Goal: Task Accomplishment & Management: Manage account settings

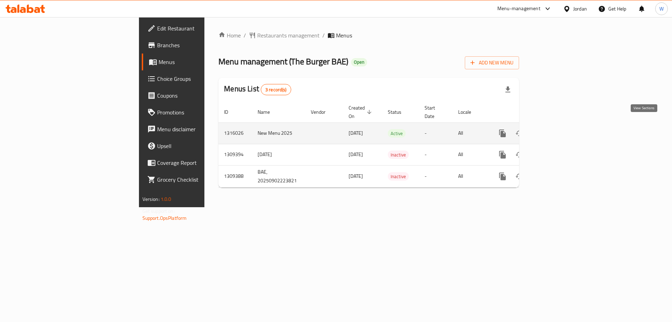
click at [557, 129] on icon "enhanced table" at bounding box center [553, 133] width 8 height 8
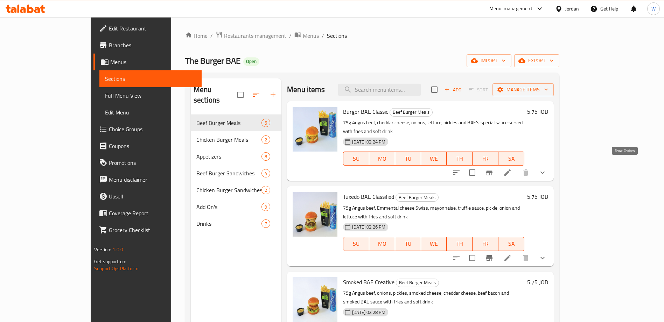
click at [547, 168] on icon "show more" at bounding box center [543, 172] width 8 height 8
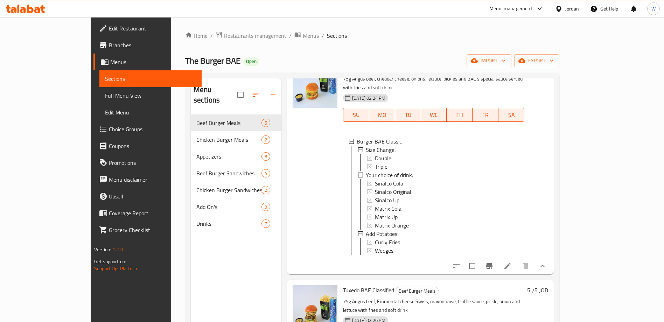
scroll to position [105, 0]
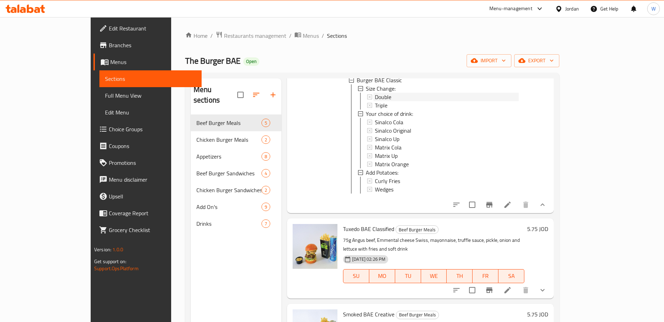
click at [375, 93] on div "Double" at bounding box center [447, 97] width 144 height 8
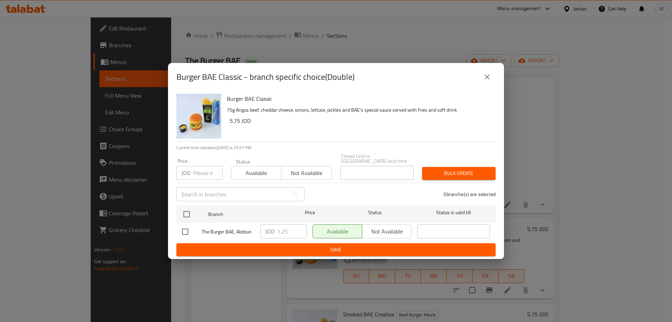
click at [485, 79] on icon "close" at bounding box center [487, 77] width 8 height 8
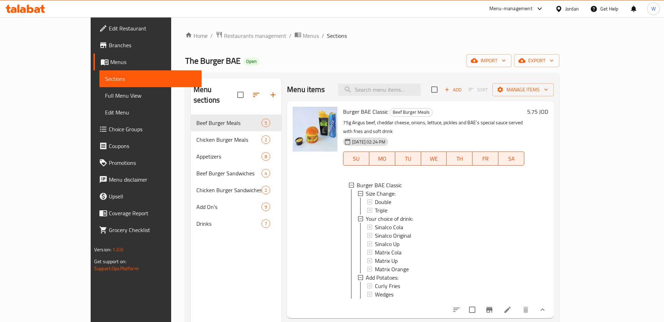
scroll to position [53, 0]
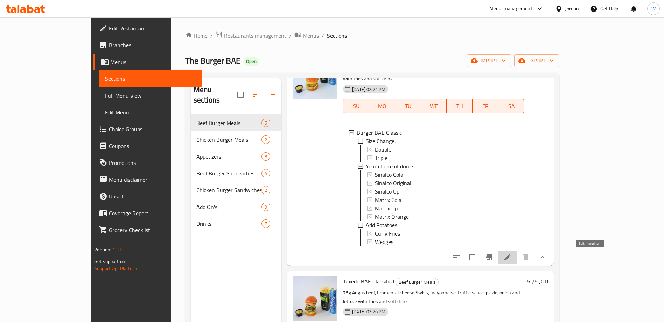
click at [512, 259] on icon at bounding box center [508, 257] width 8 height 8
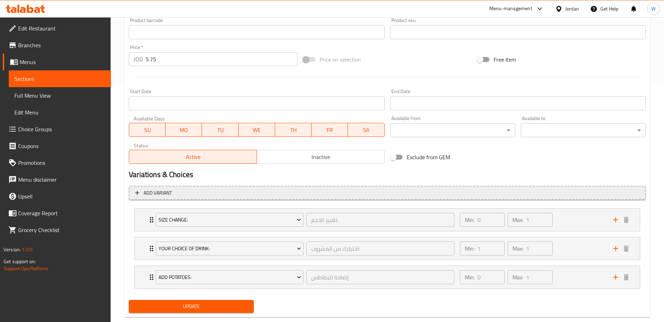
scroll to position [252, 0]
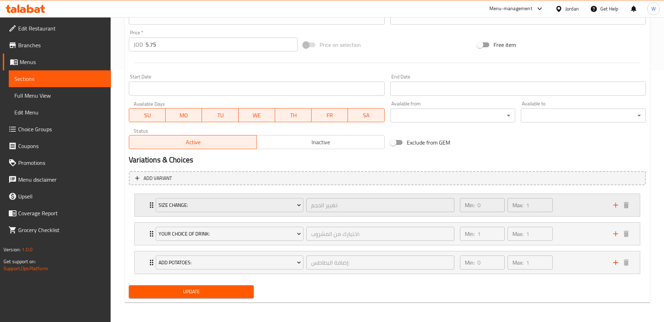
click at [579, 208] on div "Min: 0 ​ Max: 1 ​" at bounding box center [532, 205] width 153 height 22
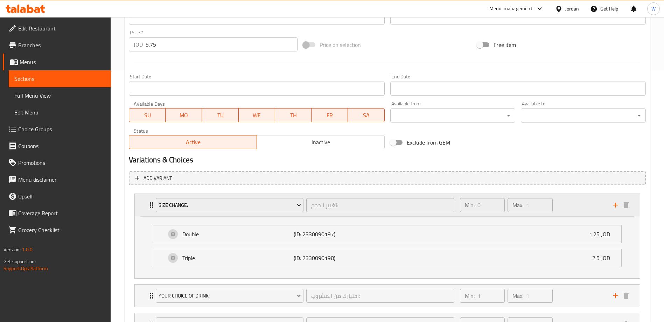
click at [579, 208] on div "Min: 0 ​ Max: 1 ​" at bounding box center [532, 205] width 153 height 22
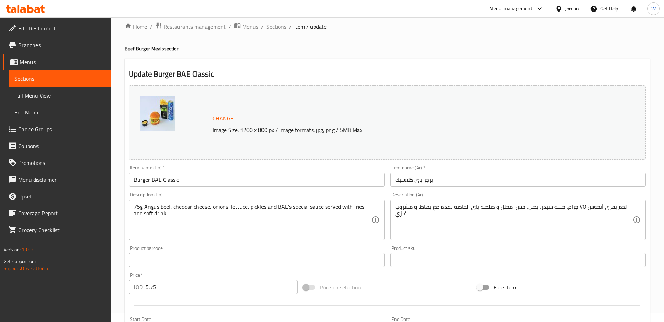
scroll to position [0, 0]
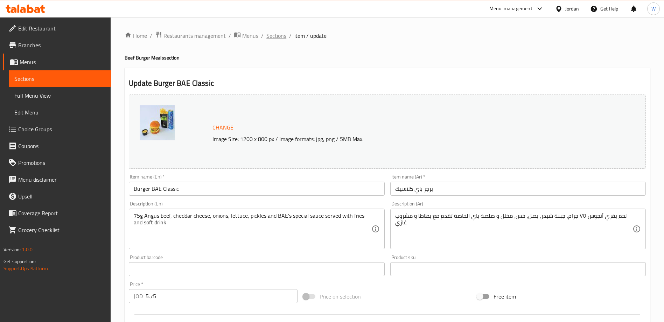
click at [270, 36] on span "Sections" at bounding box center [276, 36] width 20 height 8
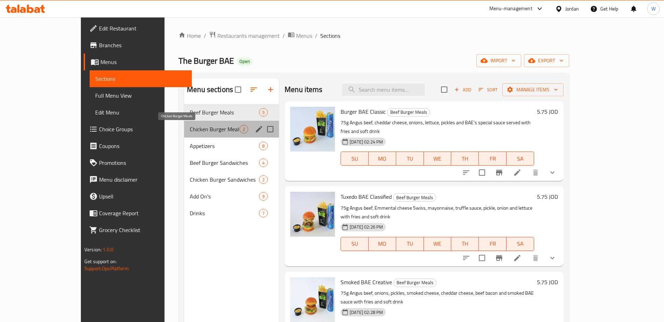
click at [190, 130] on span "Chicken Burger Meals" at bounding box center [215, 129] width 50 height 8
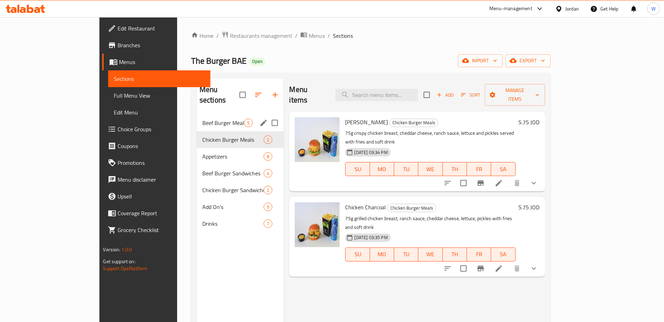
click at [202, 119] on span "Beef Burger Meals" at bounding box center [223, 123] width 42 height 8
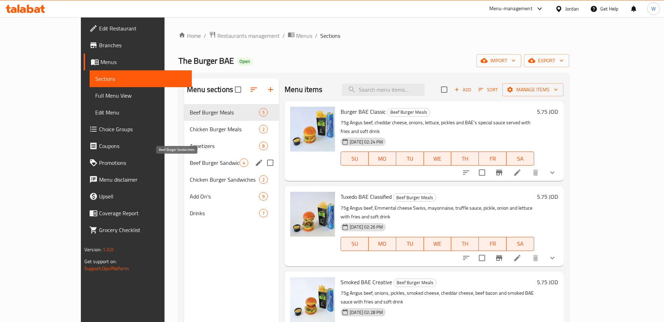
click at [190, 166] on span "Beef Burger Sandwiches" at bounding box center [215, 163] width 50 height 8
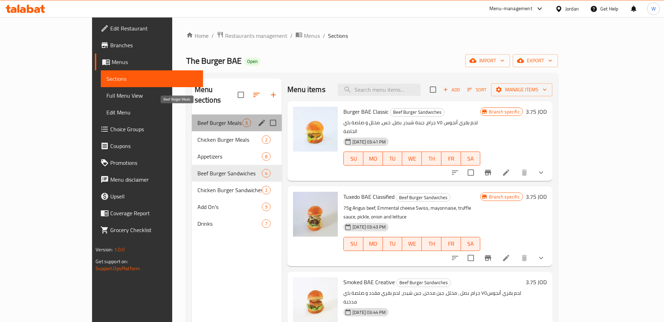
click at [198, 119] on span "Beef Burger Meals" at bounding box center [220, 123] width 45 height 8
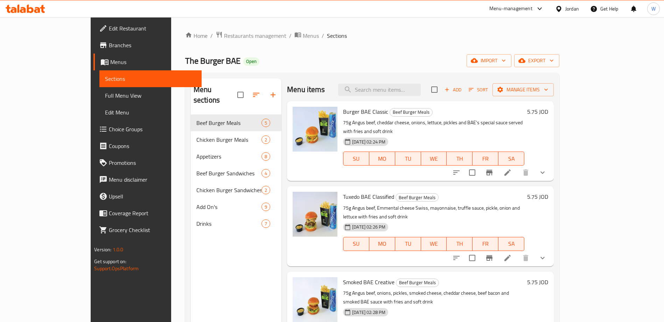
click at [414, 50] on div "Home / Restaurants management / Menus / Sections The Burger BAE Open import exp…" at bounding box center [372, 218] width 374 height 375
click at [512, 168] on icon at bounding box center [508, 172] width 8 height 8
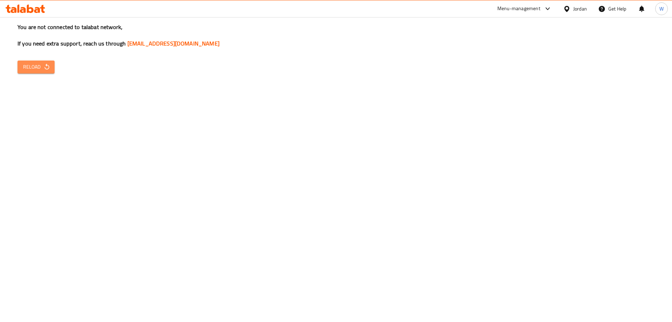
click at [41, 68] on span "Reload" at bounding box center [36, 67] width 26 height 9
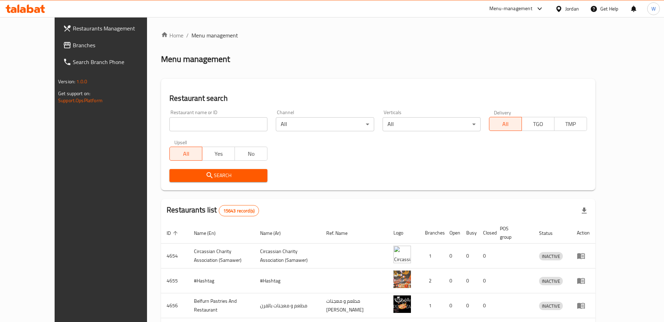
click at [242, 81] on div "Restaurant search Restaurant name or ID Restaurant name or ID Channel All ​ Ver…" at bounding box center [378, 135] width 435 height 112
click at [210, 127] on input "search" at bounding box center [218, 124] width 98 height 14
click at [425, 166] on div "Search" at bounding box center [378, 175] width 426 height 21
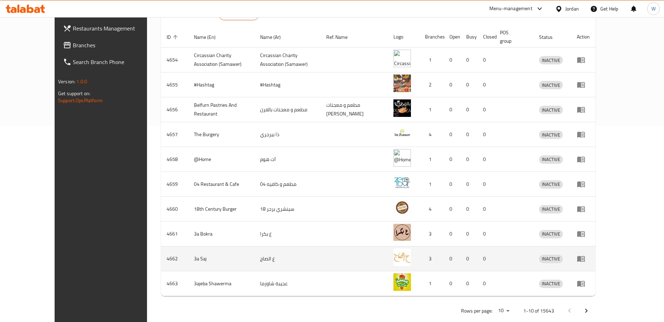
scroll to position [200, 0]
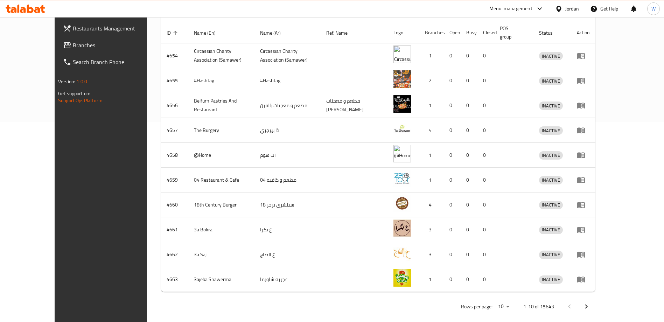
click at [591, 303] on icon "Next page" at bounding box center [586, 307] width 8 height 8
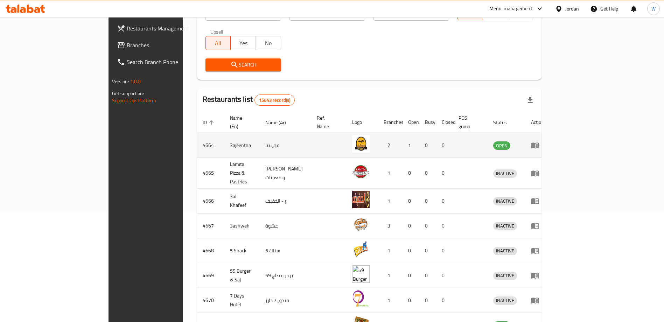
scroll to position [0, 0]
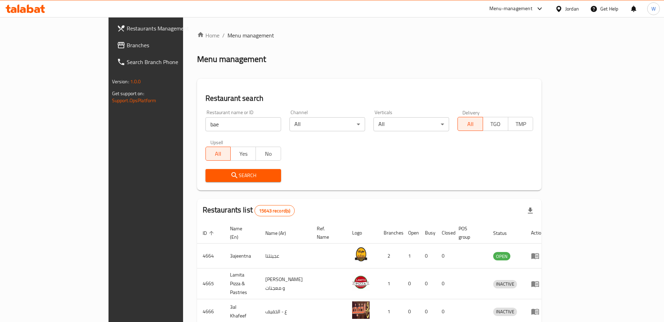
click at [206, 119] on input "bae" at bounding box center [244, 124] width 76 height 14
type input "burger bae"
click button "Search" at bounding box center [244, 175] width 76 height 13
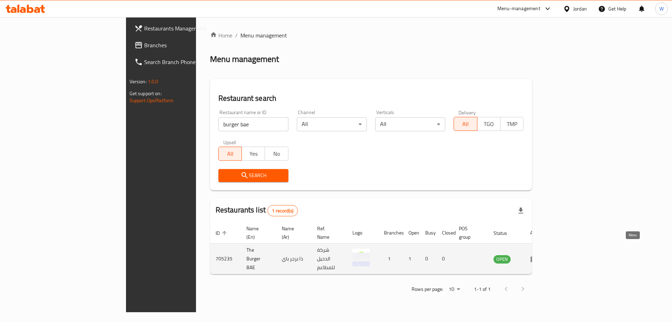
click at [539, 256] on icon "enhanced table" at bounding box center [535, 259] width 8 height 6
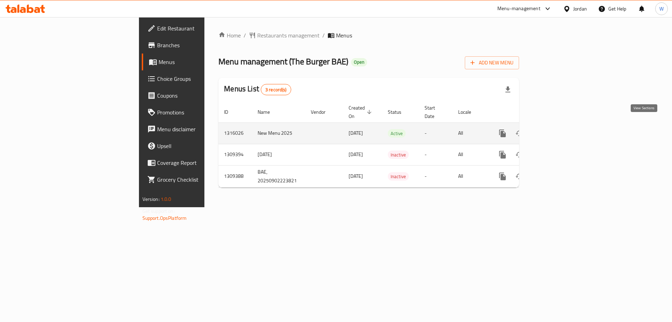
click at [562, 129] on link "enhanced table" at bounding box center [553, 133] width 17 height 17
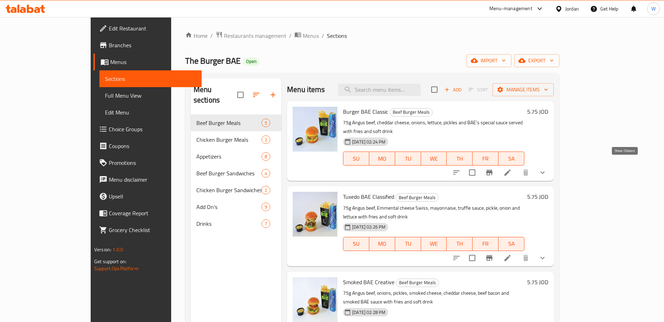
click at [547, 168] on icon "show more" at bounding box center [543, 172] width 8 height 8
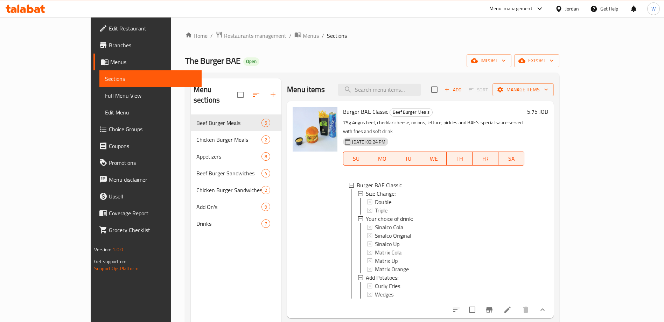
scroll to position [1, 0]
click at [375, 197] on div "Double" at bounding box center [447, 201] width 144 height 8
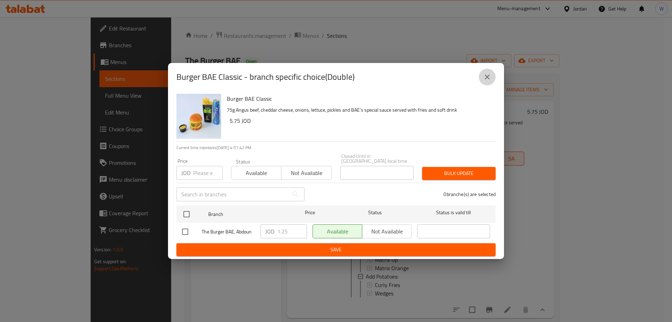
click at [487, 81] on icon "close" at bounding box center [487, 77] width 8 height 8
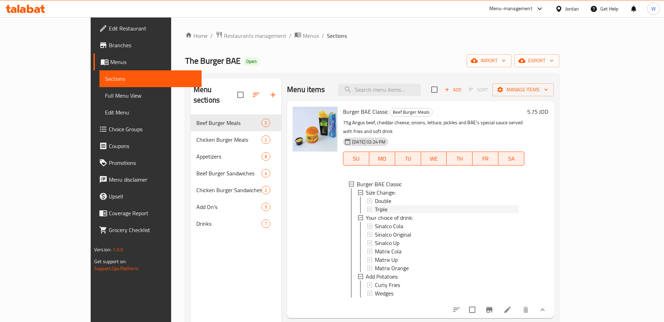
click at [390, 205] on div "Triple" at bounding box center [447, 209] width 144 height 8
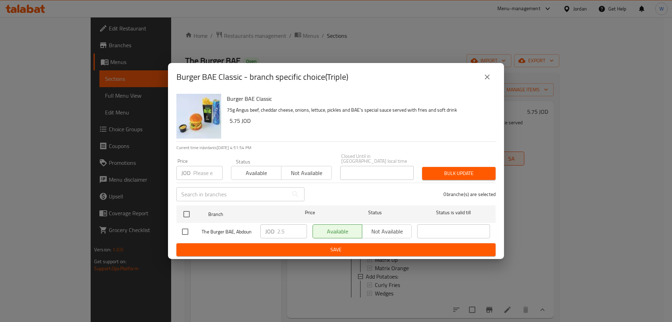
click at [485, 81] on icon "close" at bounding box center [487, 77] width 8 height 8
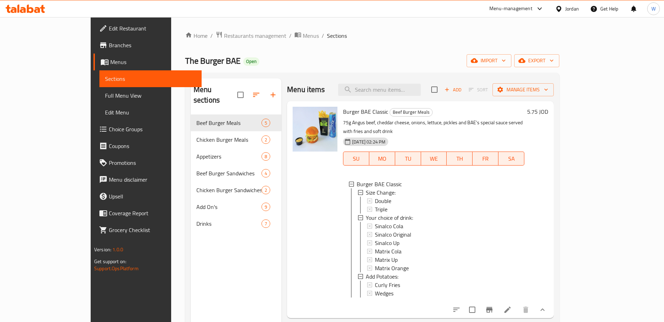
click at [470, 29] on div "Home / Restaurants management / Menus / Sections The Burger BAE Open import exp…" at bounding box center [372, 218] width 402 height 403
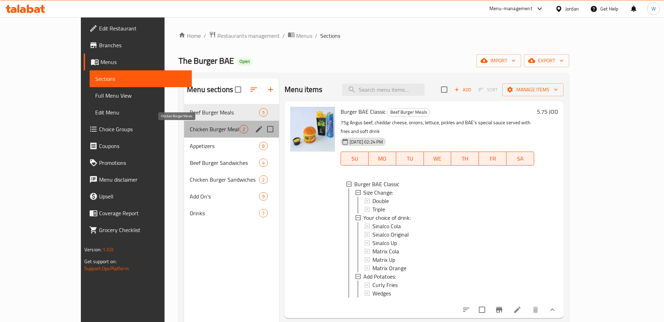
click at [190, 132] on span "Chicken Burger Meals" at bounding box center [215, 129] width 50 height 8
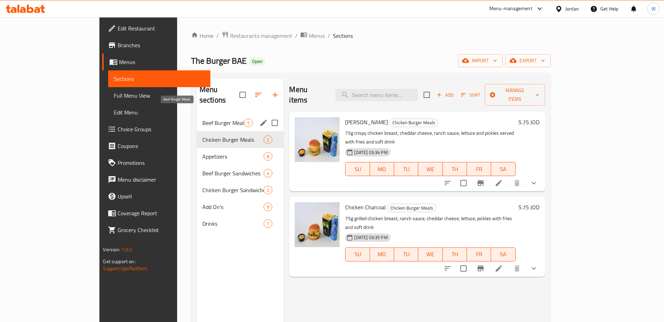
click at [202, 119] on span "Beef Burger Meals" at bounding box center [223, 123] width 42 height 8
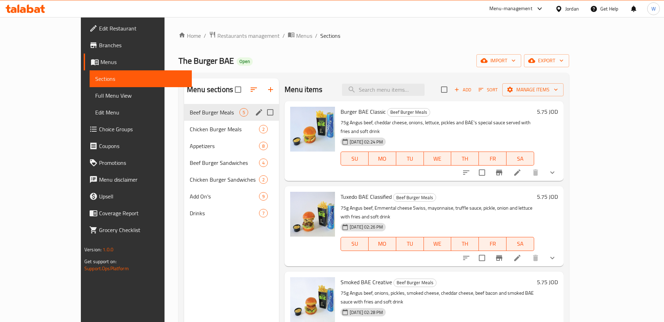
click at [190, 119] on div "Beef Burger Meals 5" at bounding box center [231, 112] width 95 height 17
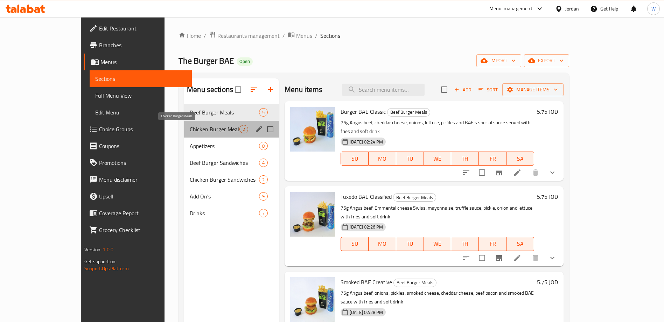
click at [190, 131] on span "Chicken Burger Meals" at bounding box center [215, 129] width 50 height 8
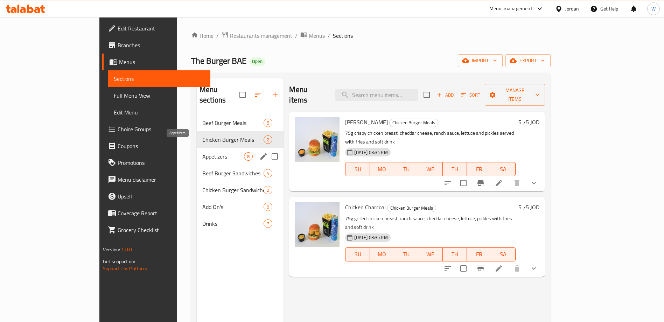
click at [202, 152] on span "Appetizers" at bounding box center [223, 156] width 42 height 8
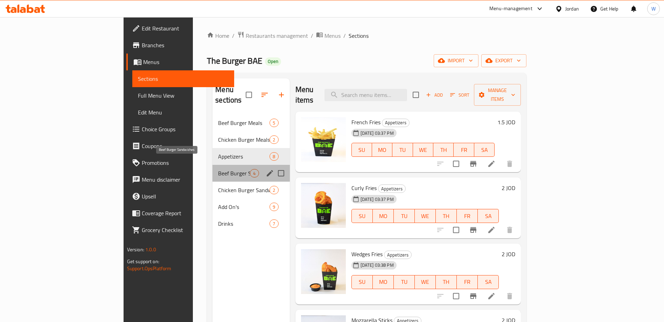
click at [218, 169] on span "Beef Burger Sandwiches" at bounding box center [234, 173] width 32 height 8
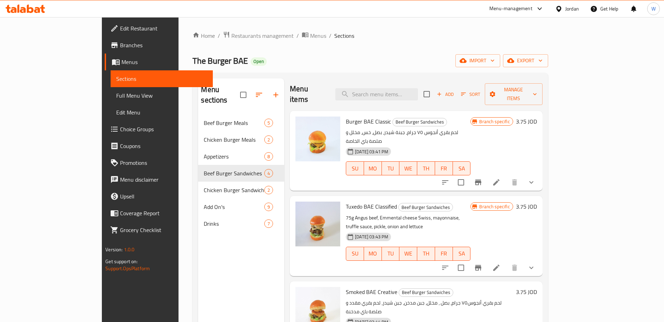
scroll to position [1, 0]
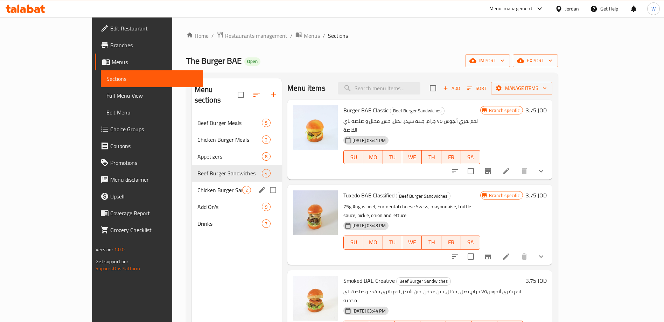
click at [219, 186] on span "Chicken Burger Sandwiches" at bounding box center [220, 190] width 45 height 8
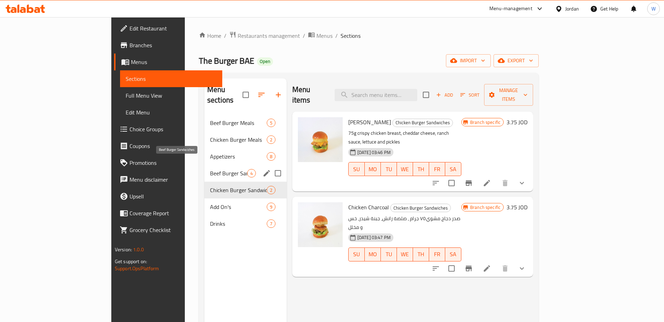
click at [210, 169] on span "Beef Burger Sandwiches" at bounding box center [228, 173] width 37 height 8
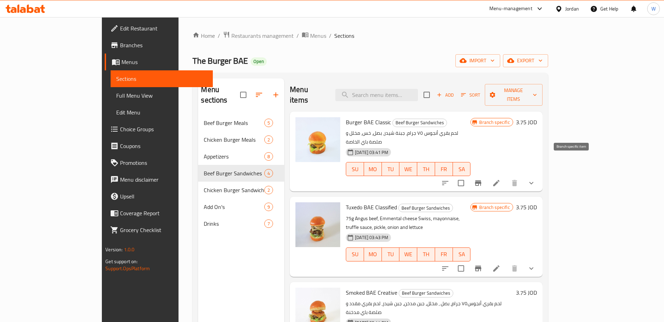
click at [481, 180] on icon "Branch-specific-item" at bounding box center [478, 183] width 6 height 6
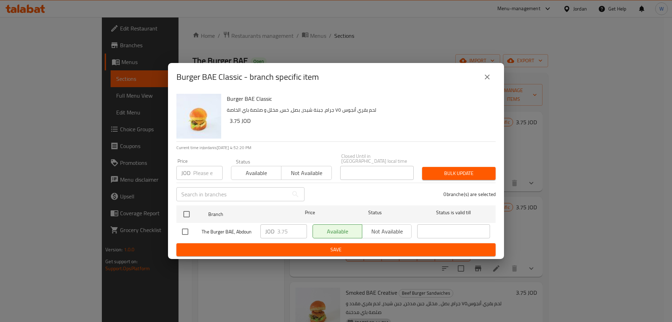
drag, startPoint x: 491, startPoint y: 82, endPoint x: 464, endPoint y: 96, distance: 31.0
click at [492, 82] on button "close" at bounding box center [487, 77] width 17 height 17
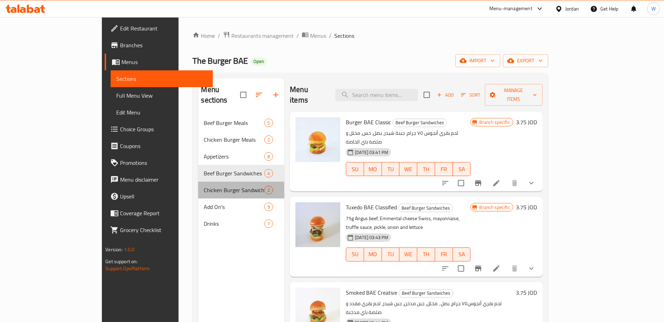
click at [198, 184] on div "Chicken Burger Sandwiches 2" at bounding box center [241, 190] width 86 height 17
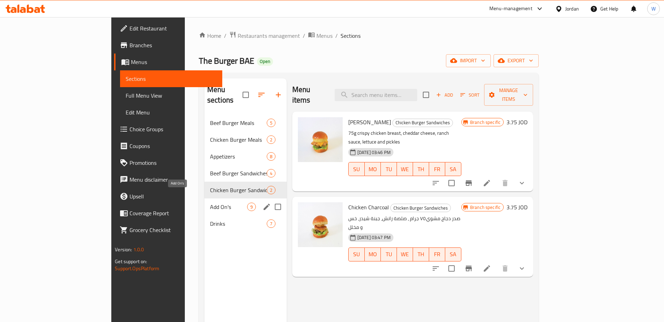
click at [210, 203] on span "Add On's" at bounding box center [228, 207] width 37 height 8
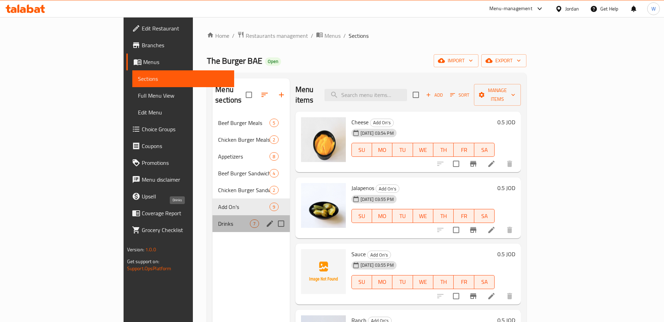
click at [218, 220] on span "Drinks" at bounding box center [234, 224] width 32 height 8
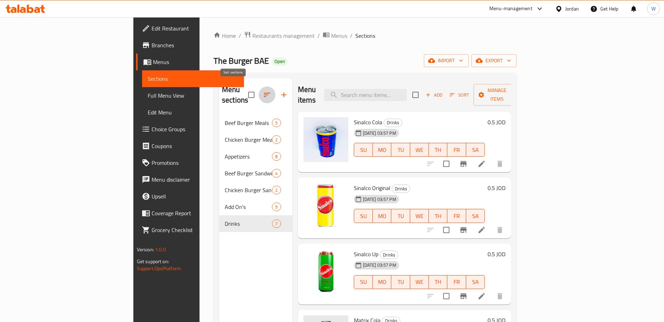
click at [259, 90] on button "button" at bounding box center [267, 94] width 17 height 17
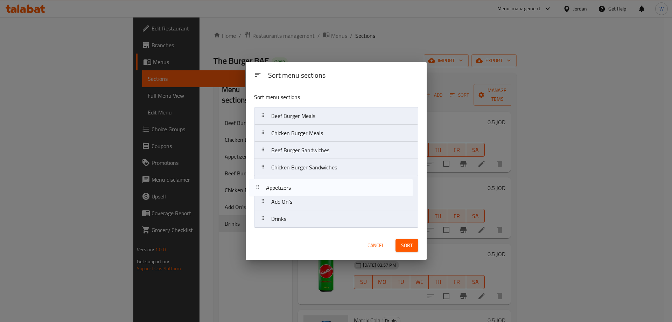
drag, startPoint x: 293, startPoint y: 155, endPoint x: 288, endPoint y: 195, distance: 40.6
click at [288, 195] on nav "Beef Burger Meals Chicken Burger Meals Appetizers Beef Burger Sandwiches Chicke…" at bounding box center [336, 167] width 164 height 121
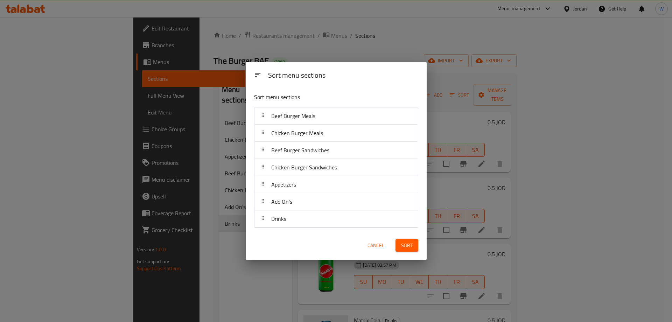
click at [412, 241] on span "Sort" at bounding box center [407, 245] width 12 height 9
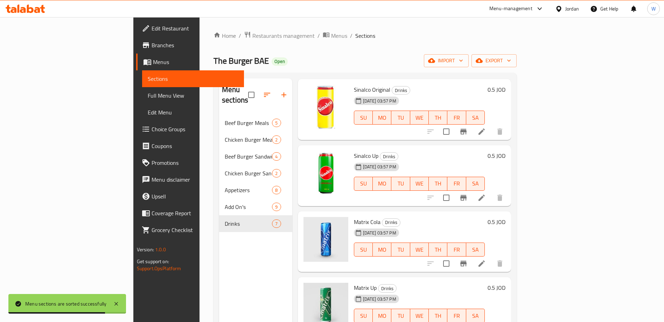
scroll to position [105, 0]
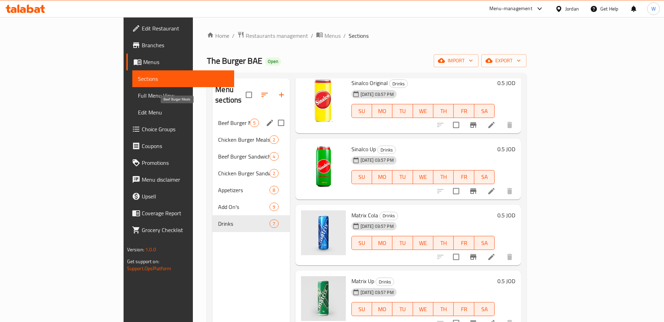
click at [218, 119] on span "Beef Burger Meals" at bounding box center [234, 123] width 32 height 8
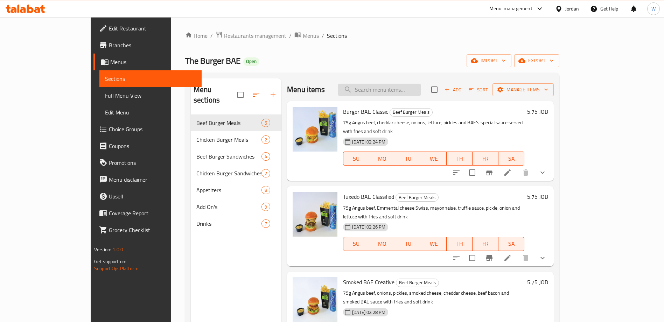
click at [421, 87] on input "search" at bounding box center [379, 90] width 83 height 12
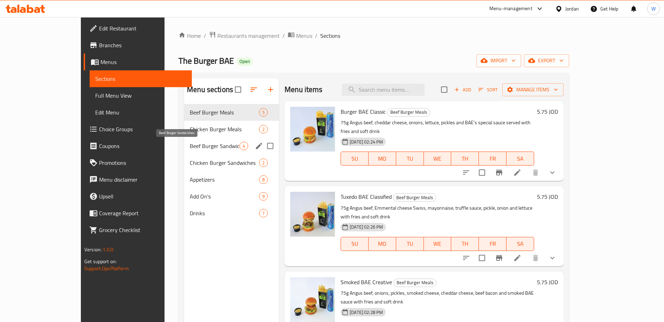
click at [199, 145] on span "Beef Burger Sandwiches" at bounding box center [215, 146] width 50 height 8
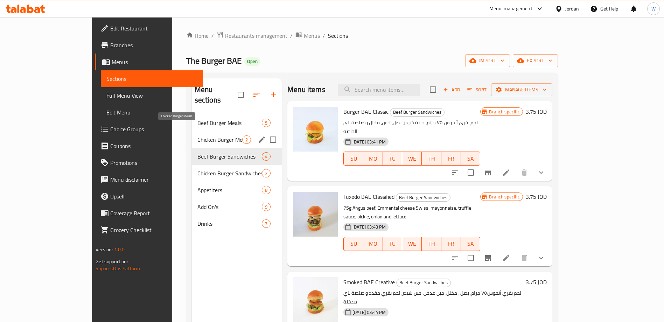
click at [198, 136] on span "Chicken Burger Meals" at bounding box center [220, 140] width 45 height 8
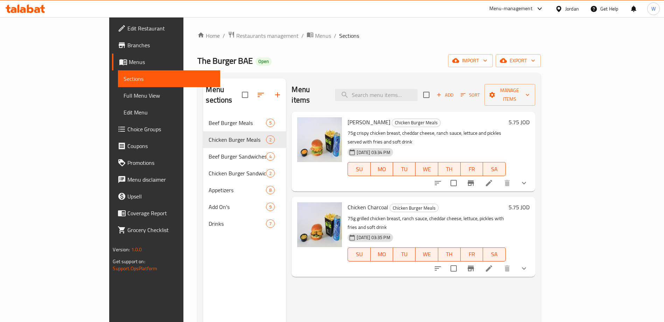
click at [450, 269] on div "Menu items Add Sort Manage items Casper Crispy Chicken Burger Meals 75g crispy …" at bounding box center [410, 239] width 249 height 322
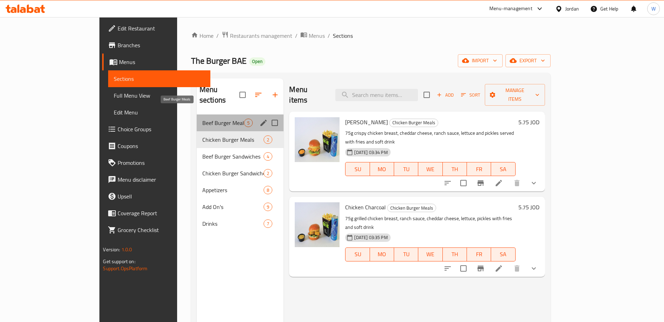
click at [202, 119] on span "Beef Burger Meals" at bounding box center [223, 123] width 42 height 8
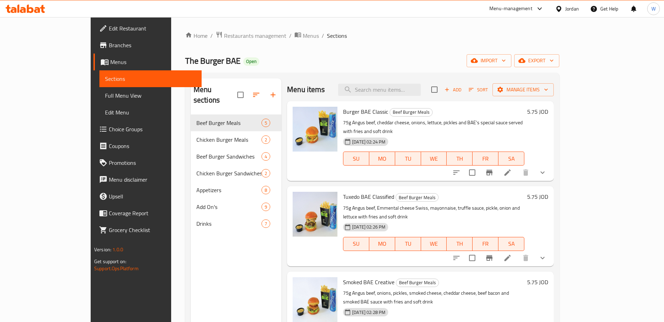
click at [462, 65] on div "The Burger BAE Open import export" at bounding box center [372, 60] width 374 height 13
click at [224, 36] on span "Restaurants management" at bounding box center [255, 36] width 62 height 8
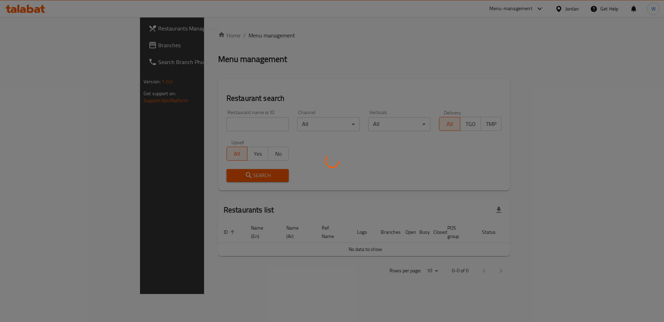
click at [181, 127] on div at bounding box center [332, 161] width 664 height 322
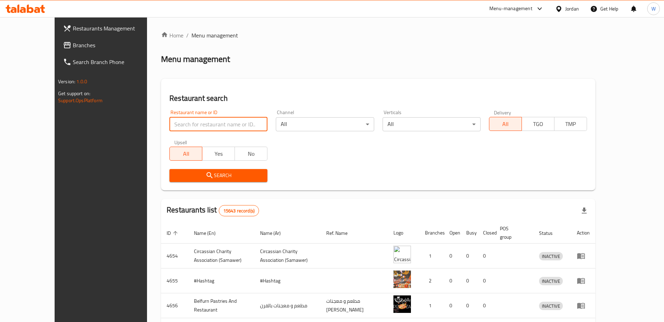
click at [169, 127] on input "search" at bounding box center [218, 124] width 98 height 14
click button "Search" at bounding box center [218, 175] width 98 height 13
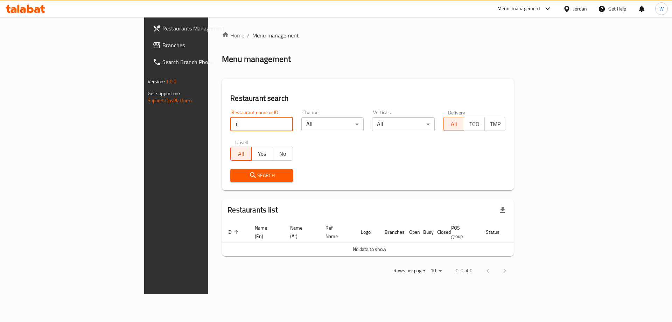
type input "ل"
click button "Search" at bounding box center [261, 175] width 63 height 13
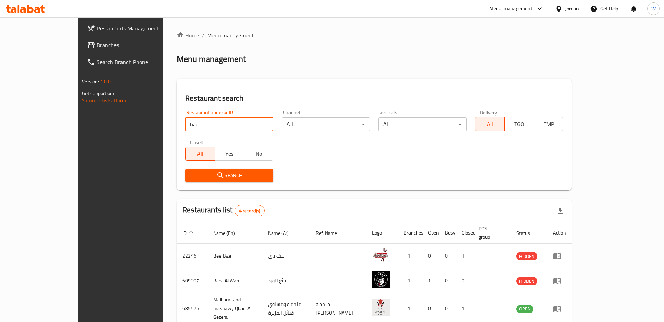
click at [385, 184] on div "Search" at bounding box center [374, 175] width 387 height 21
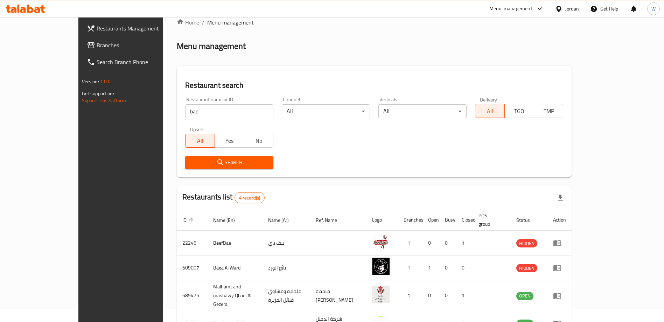
scroll to position [51, 0]
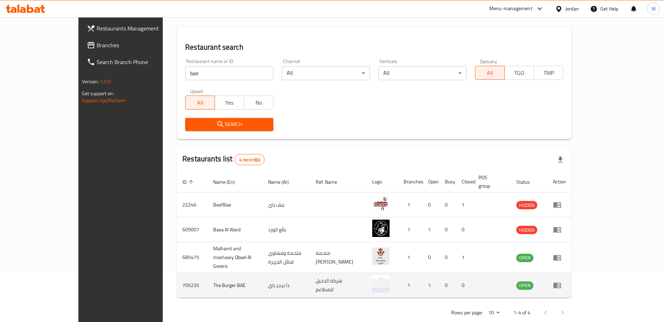
click at [208, 275] on td "The Burger BAE" at bounding box center [235, 285] width 55 height 25
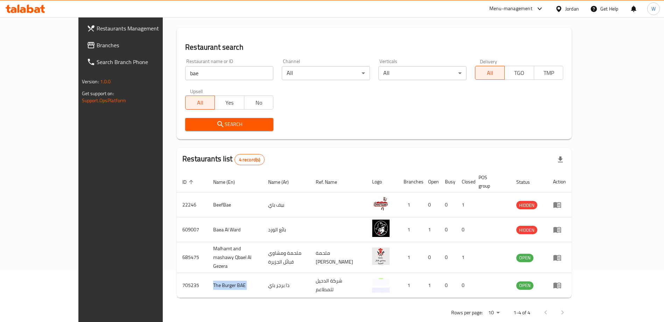
copy td "The Burger BAE"
click at [375, 118] on div "Search" at bounding box center [374, 124] width 387 height 21
click at [185, 73] on input "bae" at bounding box center [229, 73] width 88 height 14
type input "Torcello coffee hous"
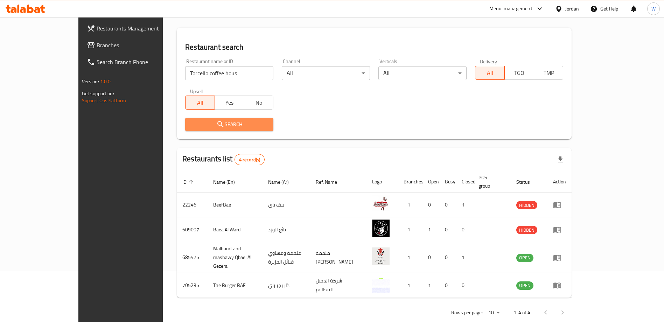
click at [215, 124] on span "Search" at bounding box center [229, 124] width 77 height 9
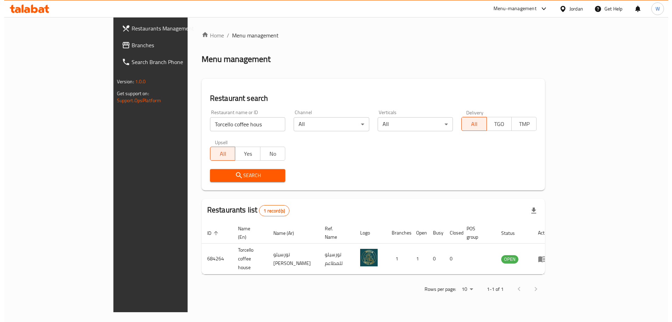
scroll to position [0, 0]
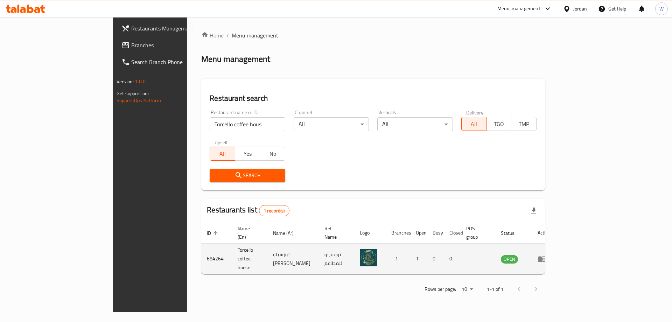
click at [545, 258] on icon "enhanced table" at bounding box center [543, 259] width 2 height 3
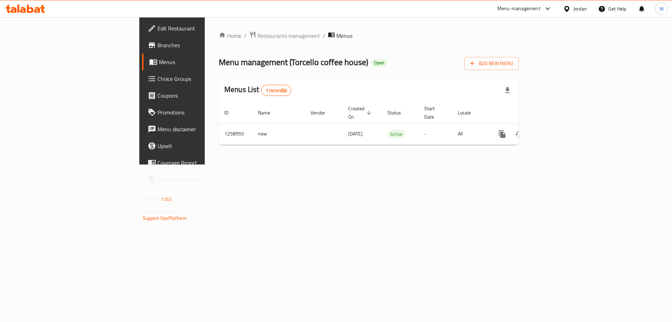
click at [158, 49] on span "Branches" at bounding box center [202, 45] width 89 height 8
